Goal: Find specific page/section: Find specific page/section

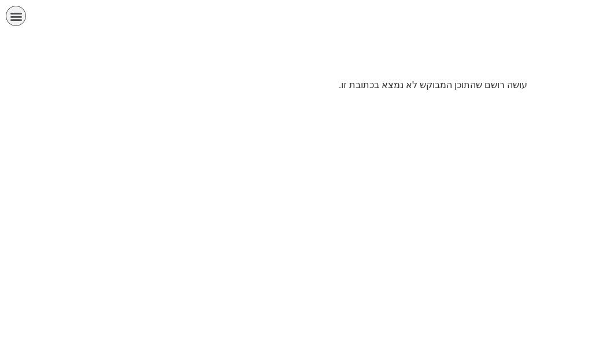
click at [212, 16] on div "الصفحة الرئيسية الصف الأول الصف الثاني الصف الثالث الصف الرابع الصف الخامس الصف…" at bounding box center [255, 19] width 499 height 26
click at [22, 19] on icon "כפתור פתיחת תפריט" at bounding box center [16, 16] width 13 height 13
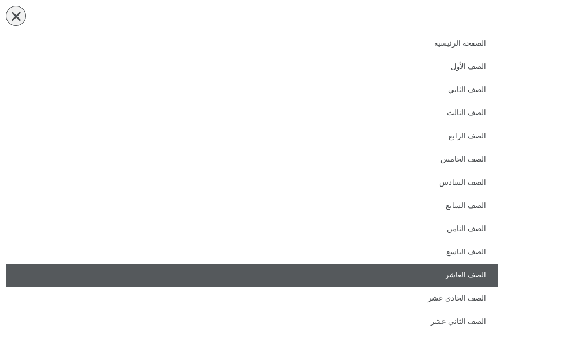
scroll to position [54, 0]
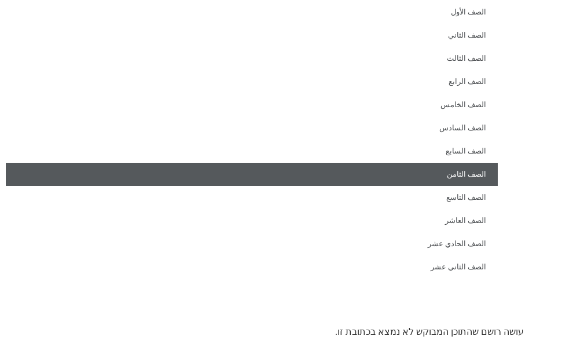
click at [411, 181] on link "الصف الثامن" at bounding box center [252, 174] width 492 height 23
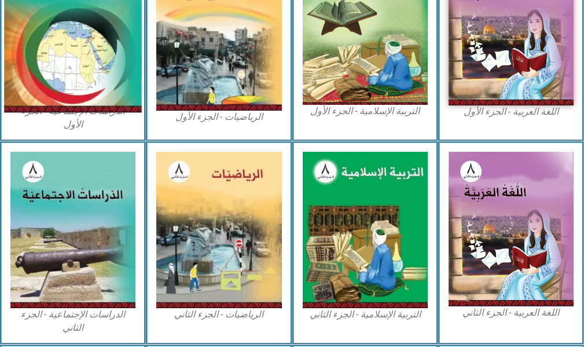
scroll to position [405, 0]
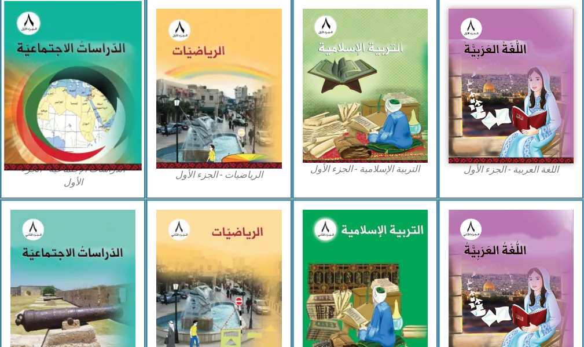
click at [112, 67] on img at bounding box center [73, 85] width 138 height 169
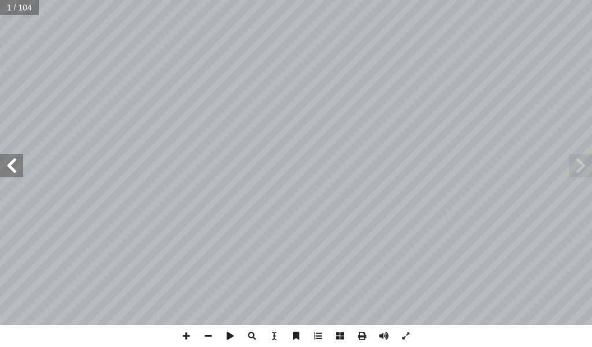
click at [9, 173] on span at bounding box center [11, 165] width 23 height 23
click at [10, 156] on span at bounding box center [11, 165] width 23 height 23
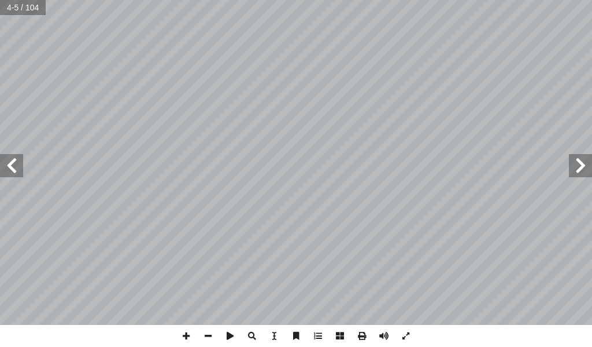
click at [10, 156] on span at bounding box center [11, 165] width 23 height 23
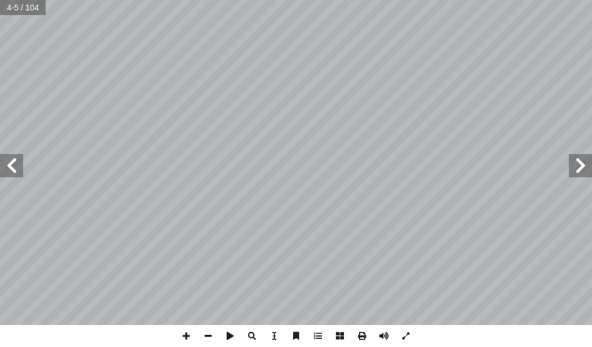
click at [10, 156] on span at bounding box center [11, 165] width 23 height 23
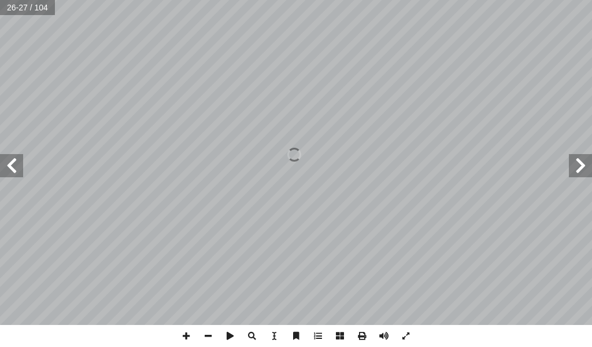
click at [581, 170] on span at bounding box center [580, 165] width 23 height 23
click at [581, 165] on span at bounding box center [580, 165] width 23 height 23
click at [497, 0] on html "الصفحة الرئيسية الصف الأول الصف الثاني الصف الثالث الصف الرابع الصف الخامس الصف…" at bounding box center [296, 39] width 592 height 78
